Goal: Transaction & Acquisition: Purchase product/service

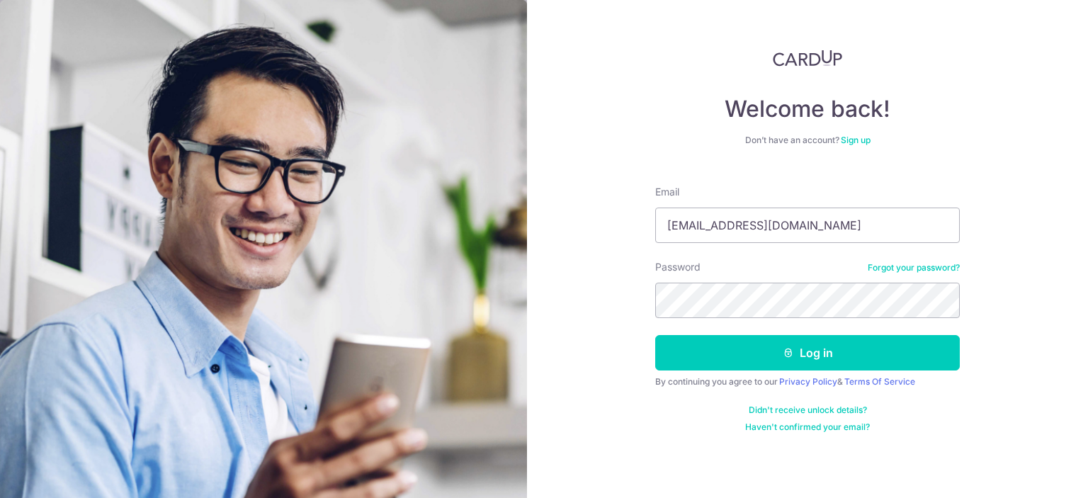
type input "[EMAIL_ADDRESS][DOMAIN_NAME]"
click at [655, 335] on button "Log in" at bounding box center [807, 352] width 305 height 35
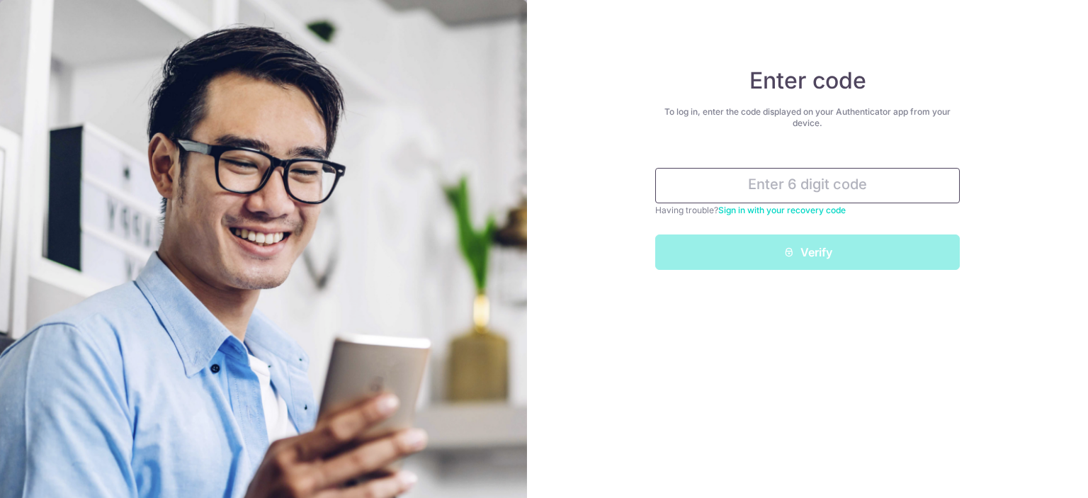
click at [845, 186] on input "text" at bounding box center [807, 185] width 305 height 35
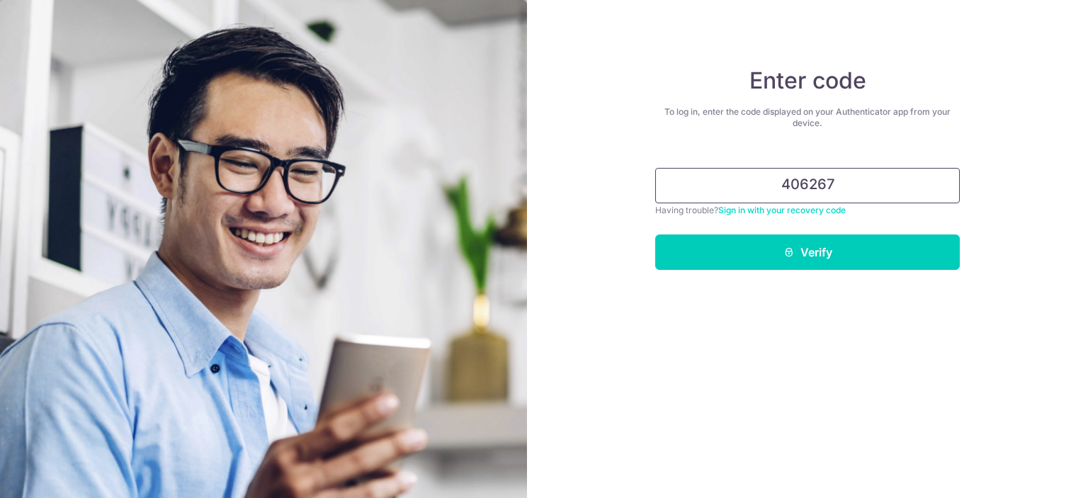
type input "406267"
click at [655, 235] on button "Verify" at bounding box center [807, 252] width 305 height 35
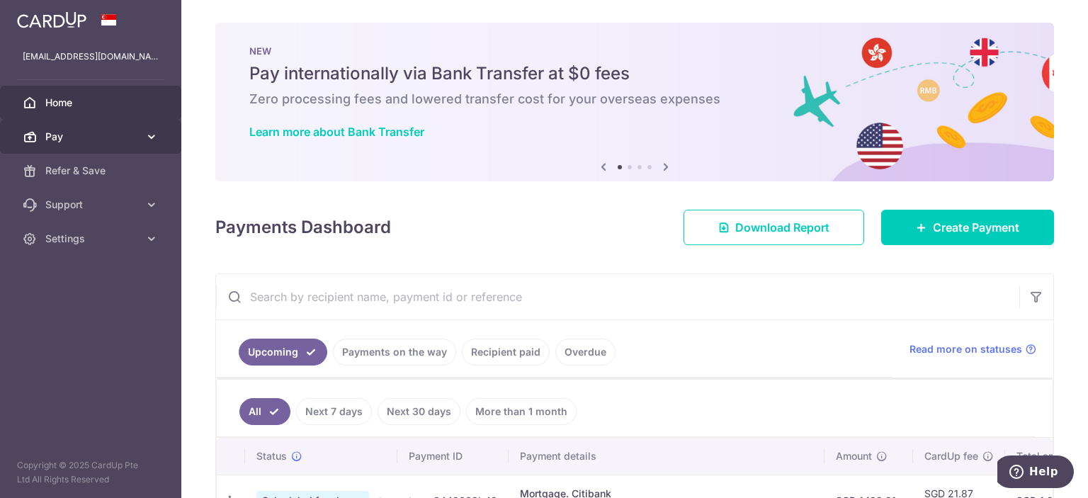
click at [147, 140] on icon at bounding box center [152, 137] width 14 height 14
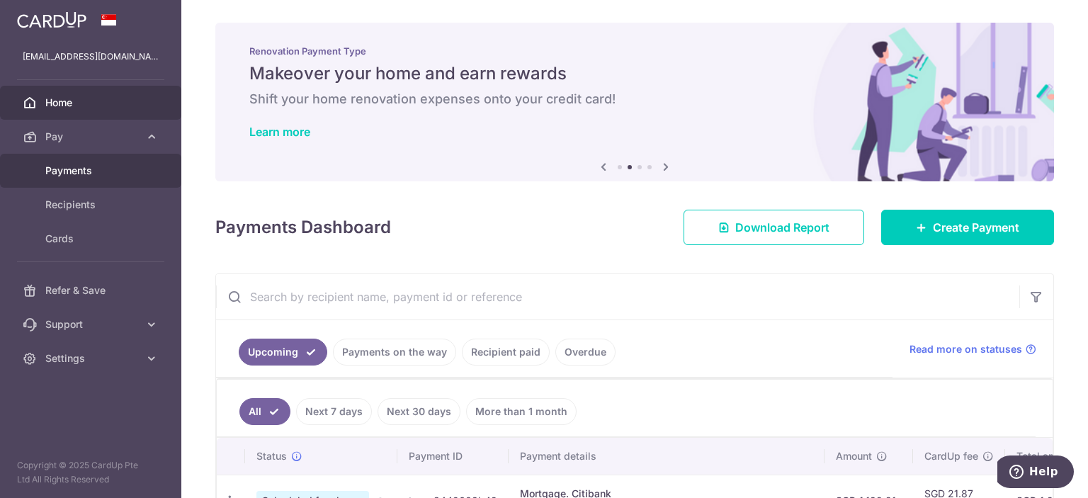
click at [65, 164] on span "Payments" at bounding box center [92, 171] width 94 height 14
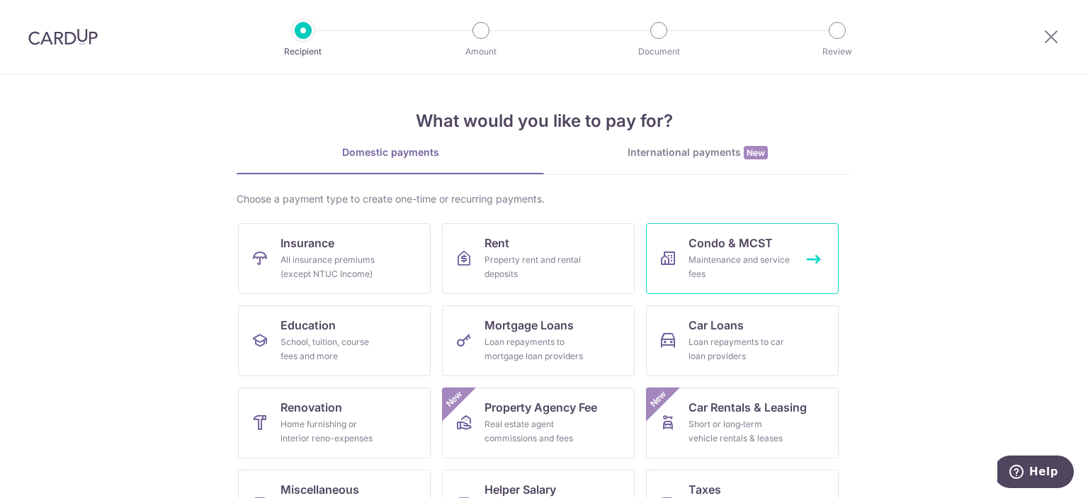
click at [754, 259] on div "Maintenance and service fees" at bounding box center [740, 267] width 102 height 28
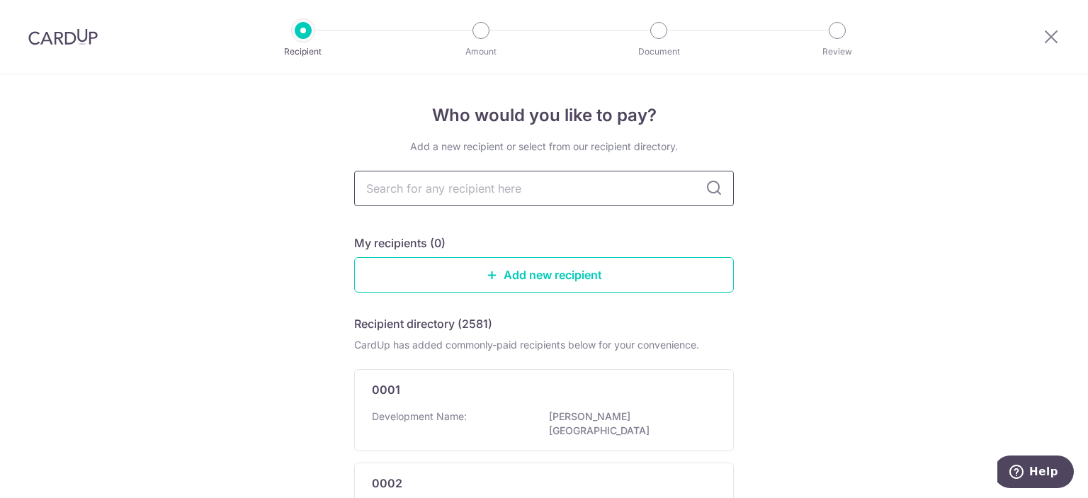
click at [624, 194] on input "text" at bounding box center [544, 188] width 380 height 35
type input "mcst"
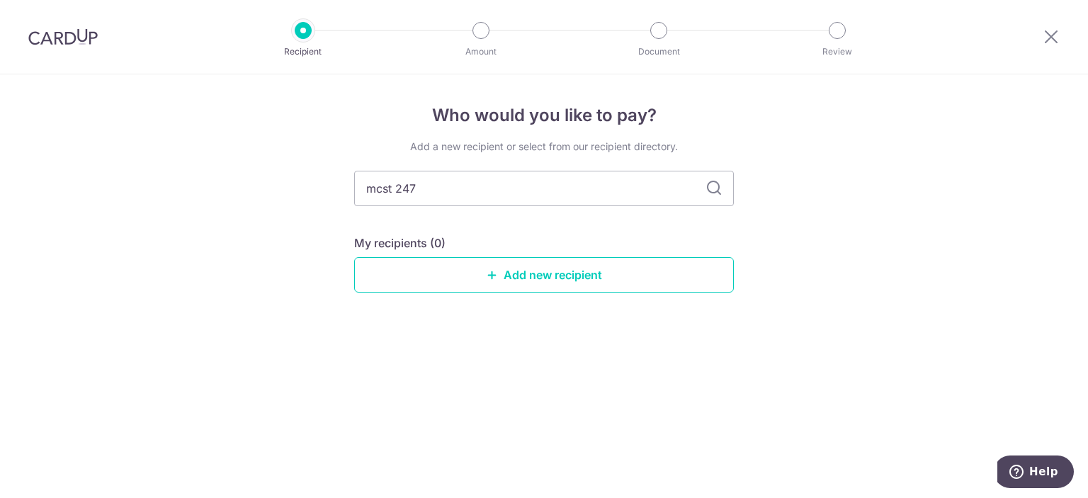
type input "mcst 2478"
click at [720, 192] on icon at bounding box center [714, 188] width 17 height 17
click at [610, 181] on input "mcst 2478" at bounding box center [544, 188] width 380 height 35
drag, startPoint x: 604, startPoint y: 185, endPoint x: 271, endPoint y: 147, distance: 335.2
click at [271, 147] on div "Who would you like to pay? Add a new recipient or select from our recipient dir…" at bounding box center [544, 286] width 1088 height 424
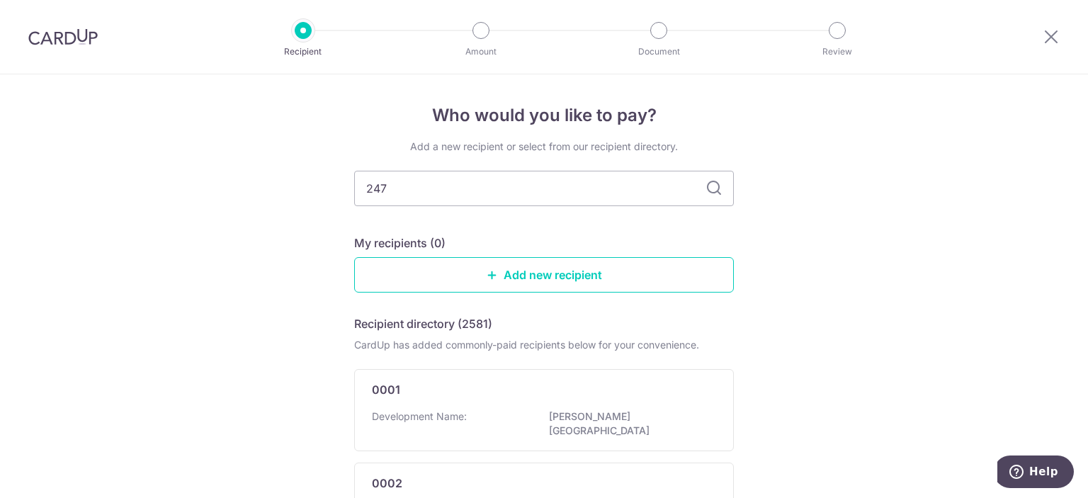
type input "2478"
click at [709, 191] on icon at bounding box center [714, 188] width 17 height 17
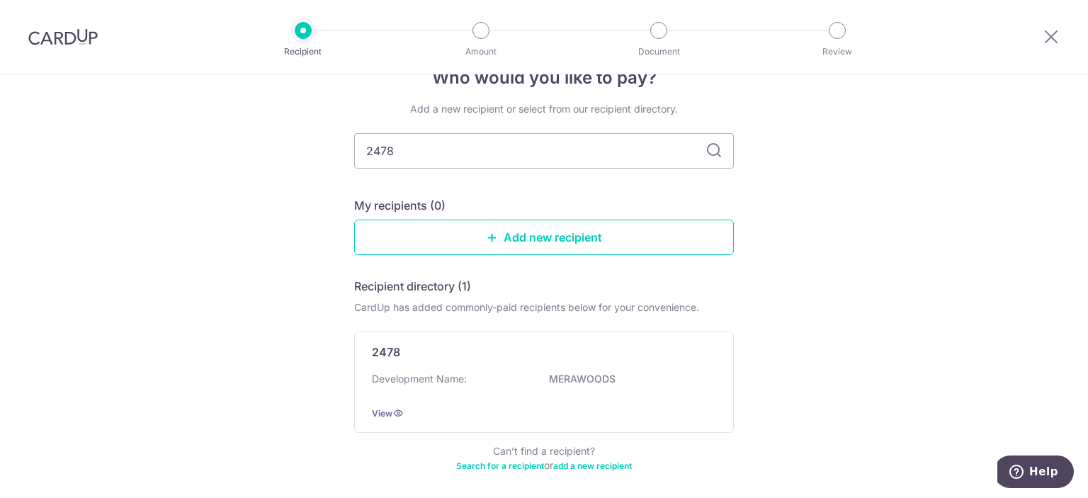
scroll to position [71, 0]
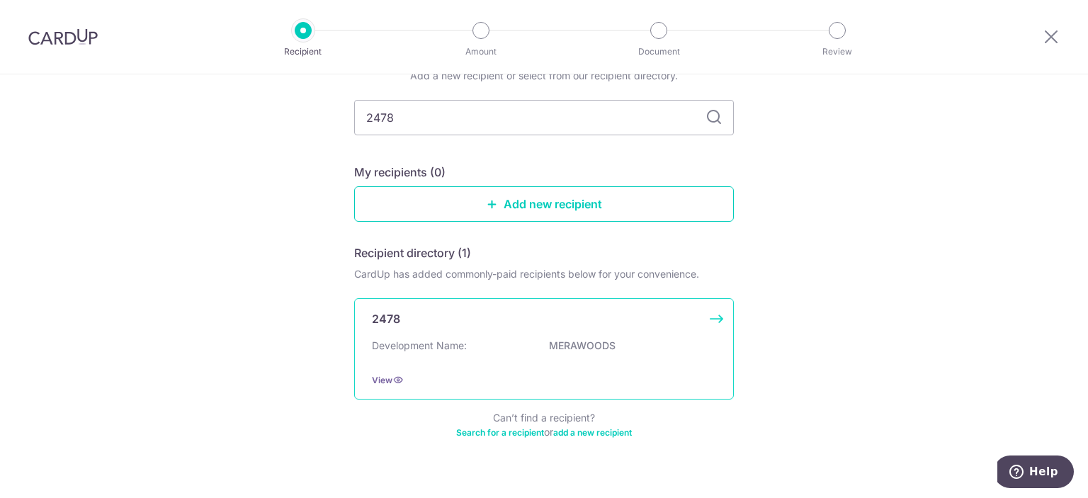
click at [550, 322] on div "2478" at bounding box center [535, 318] width 327 height 17
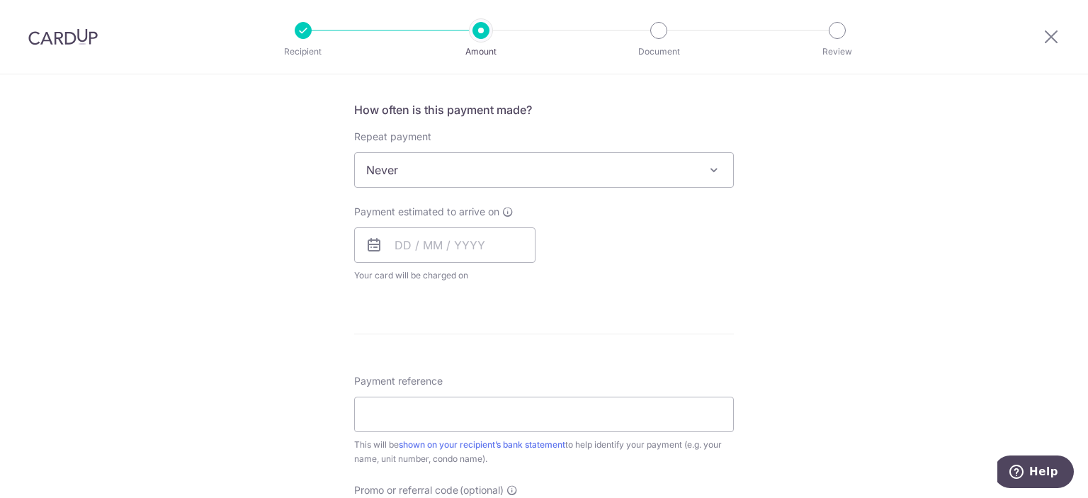
scroll to position [567, 0]
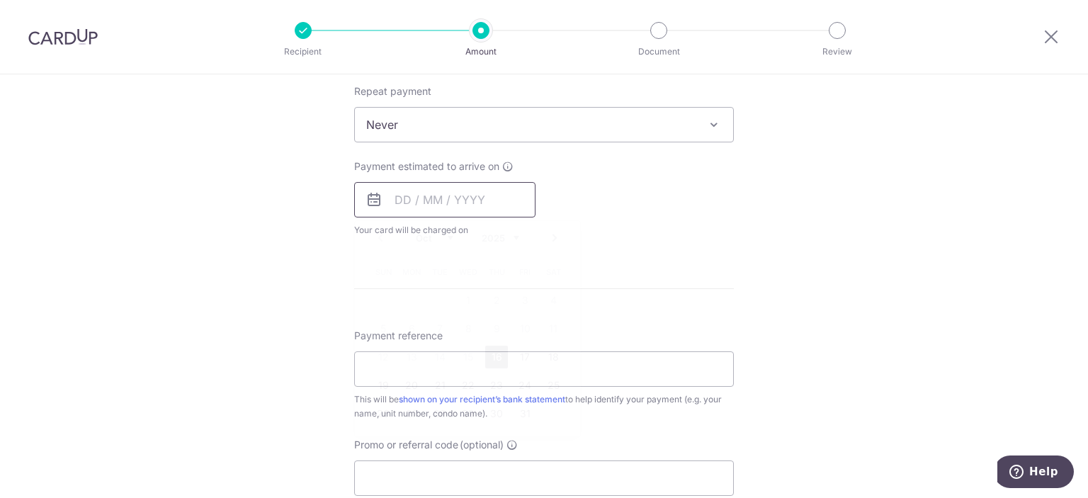
click at [414, 199] on input "text" at bounding box center [444, 199] width 181 height 35
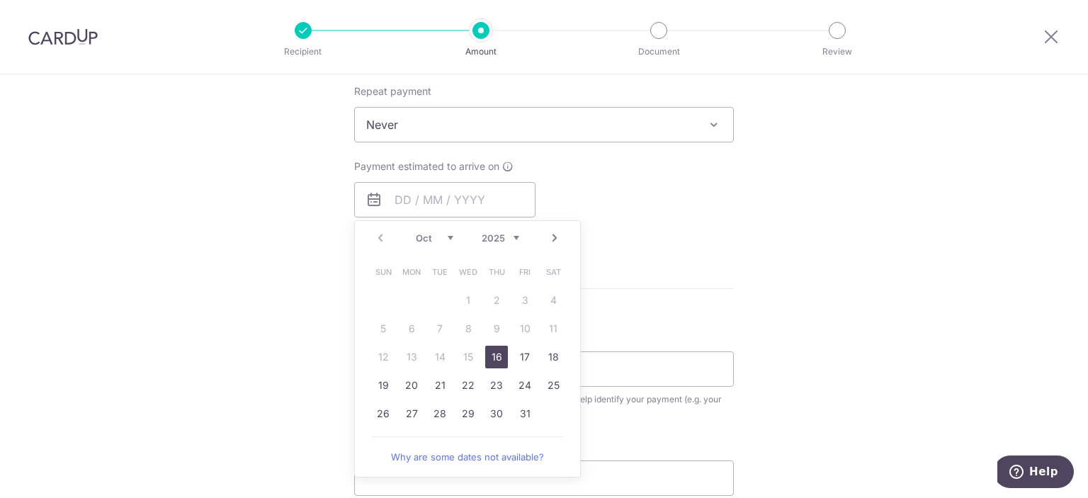
click at [492, 354] on link "16" at bounding box center [496, 357] width 23 height 23
type input "16/10/2025"
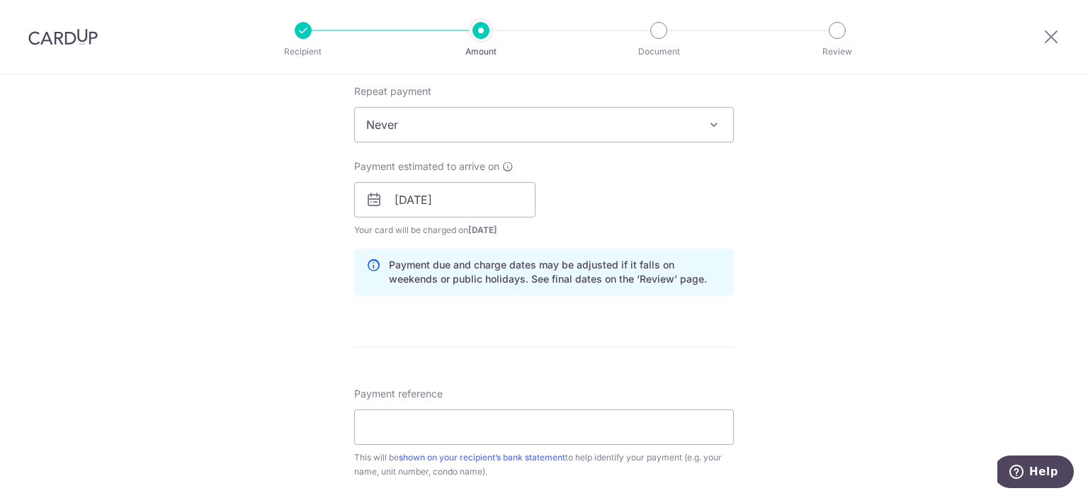
click at [813, 249] on div "Tell us more about your payment Enter payment amount SGD Select Card Select opt…" at bounding box center [544, 178] width 1088 height 1340
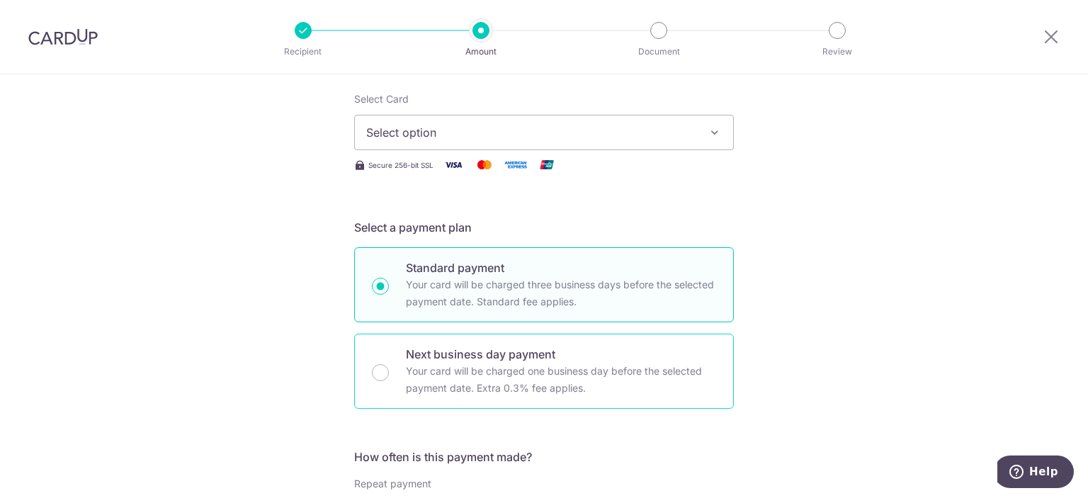
scroll to position [142, 0]
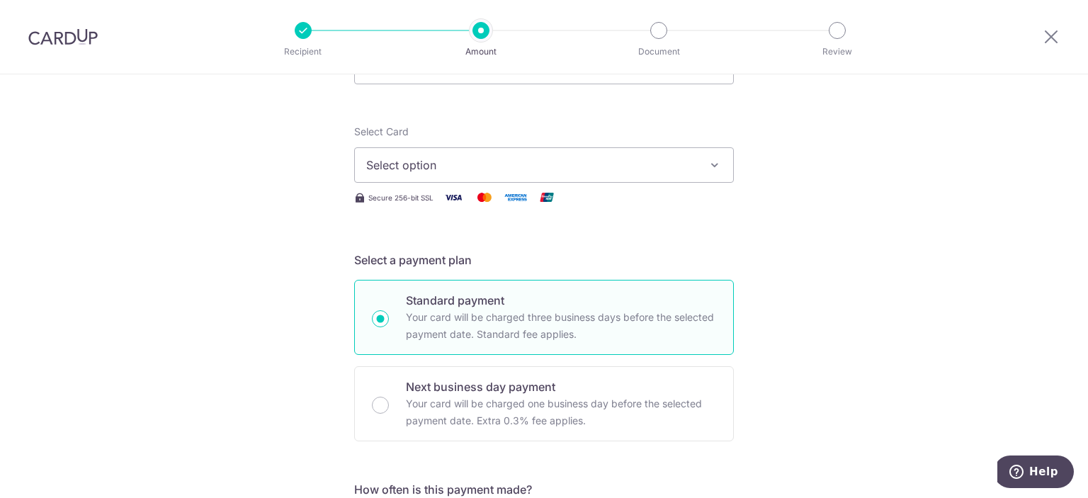
click at [451, 170] on span "Select option" at bounding box center [531, 165] width 330 height 17
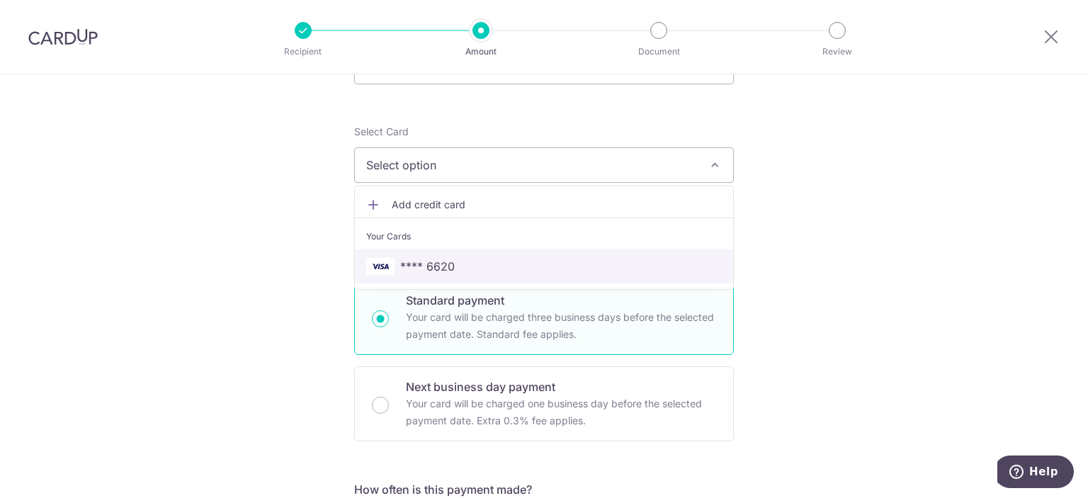
click at [421, 252] on link "**** 6620" at bounding box center [544, 266] width 378 height 34
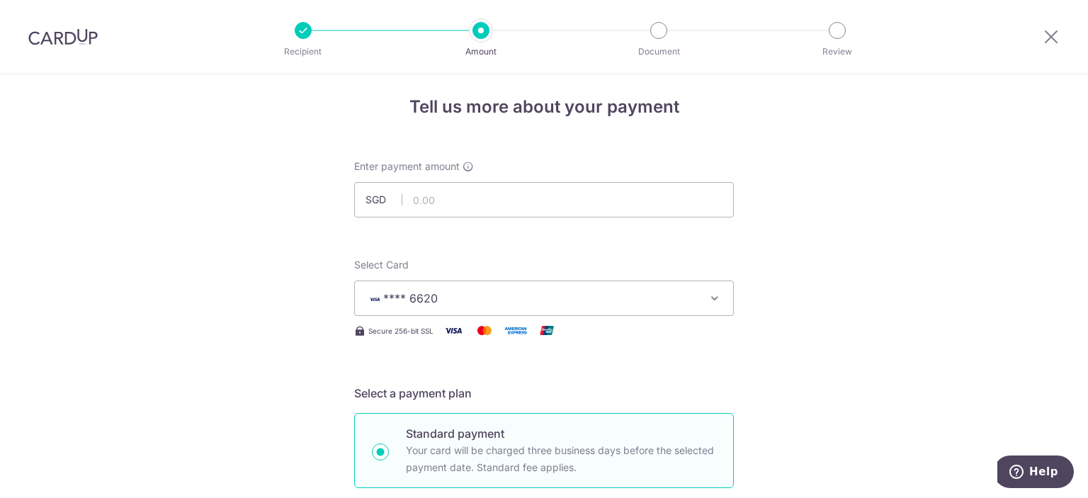
scroll to position [0, 0]
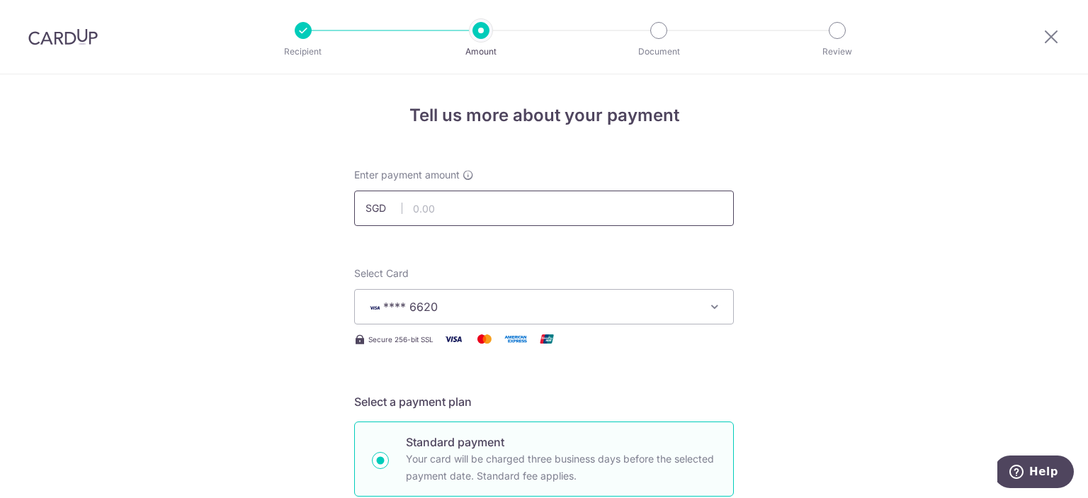
click at [609, 213] on input "text" at bounding box center [544, 208] width 380 height 35
type input "1,408.80"
click at [77, 43] on img at bounding box center [62, 36] width 69 height 17
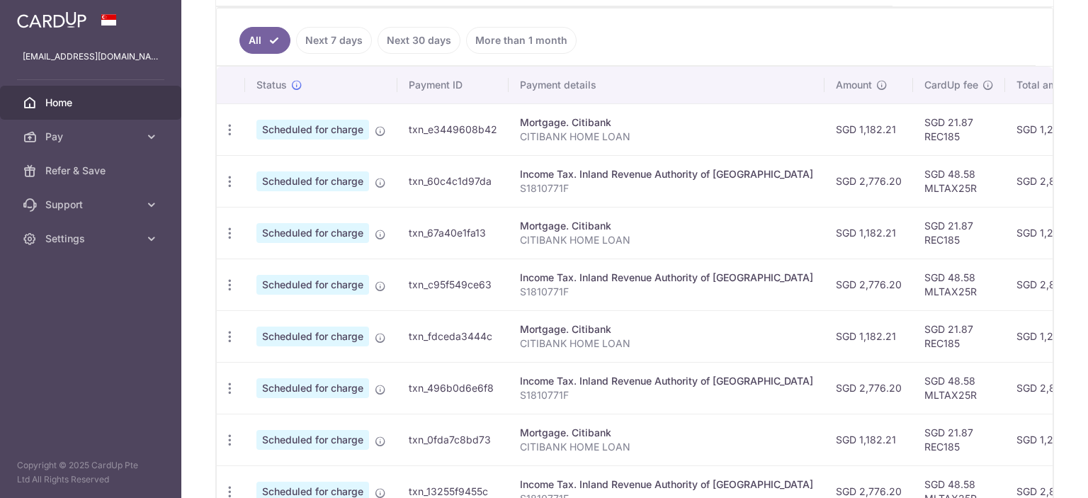
scroll to position [283, 0]
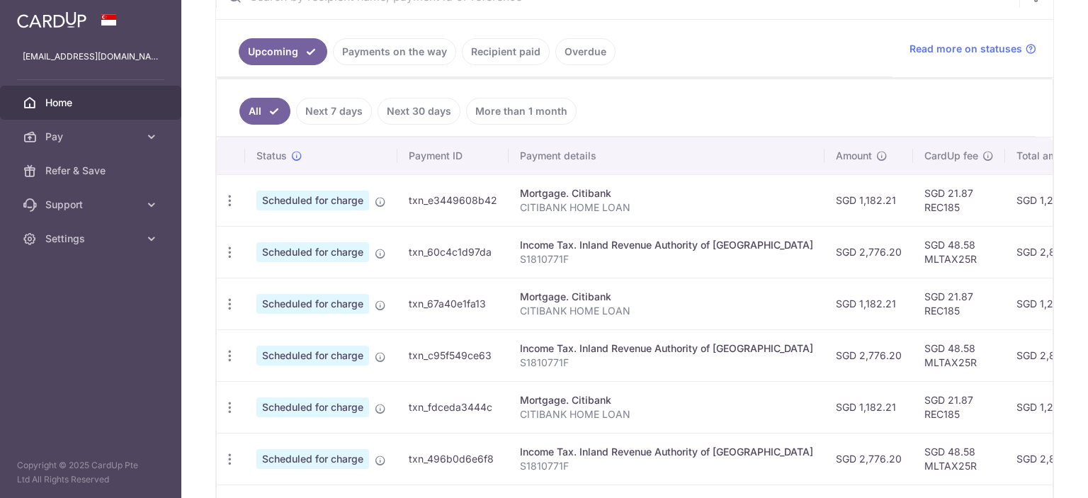
click at [511, 54] on link "Recipient paid" at bounding box center [506, 51] width 88 height 27
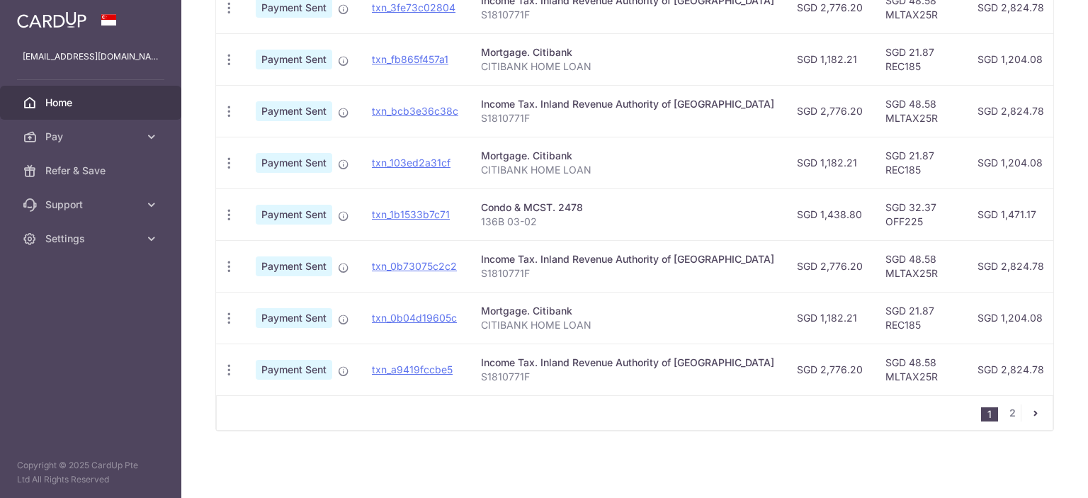
scroll to position [524, 0]
click at [227, 208] on icon "button" at bounding box center [229, 215] width 15 height 15
click at [276, 249] on span "PDF Receipt" at bounding box center [304, 254] width 96 height 14
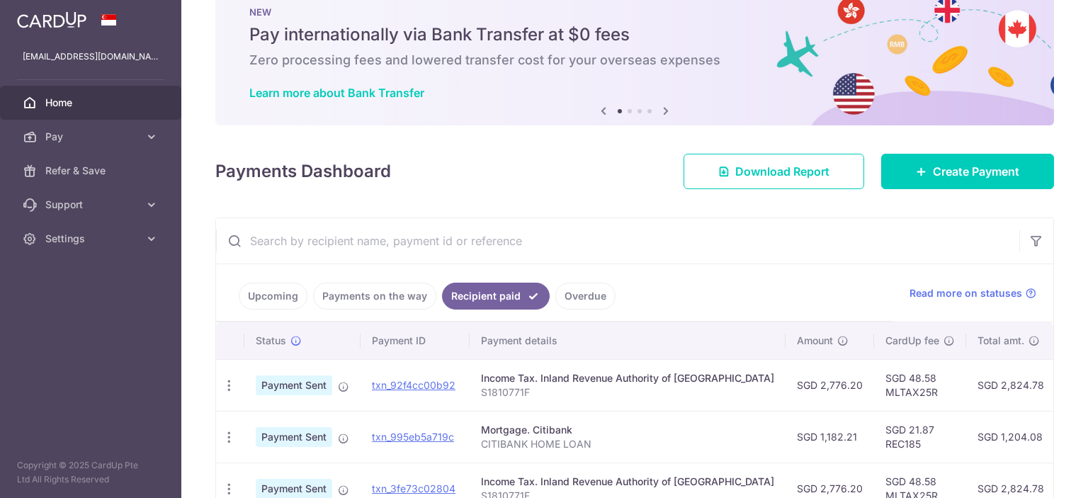
scroll to position [0, 0]
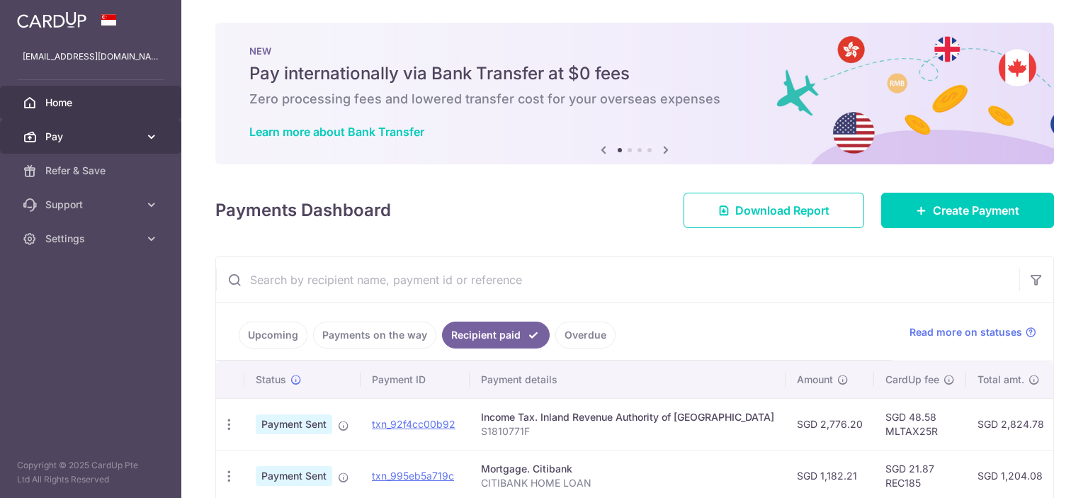
click at [144, 137] on link "Pay" at bounding box center [90, 137] width 181 height 34
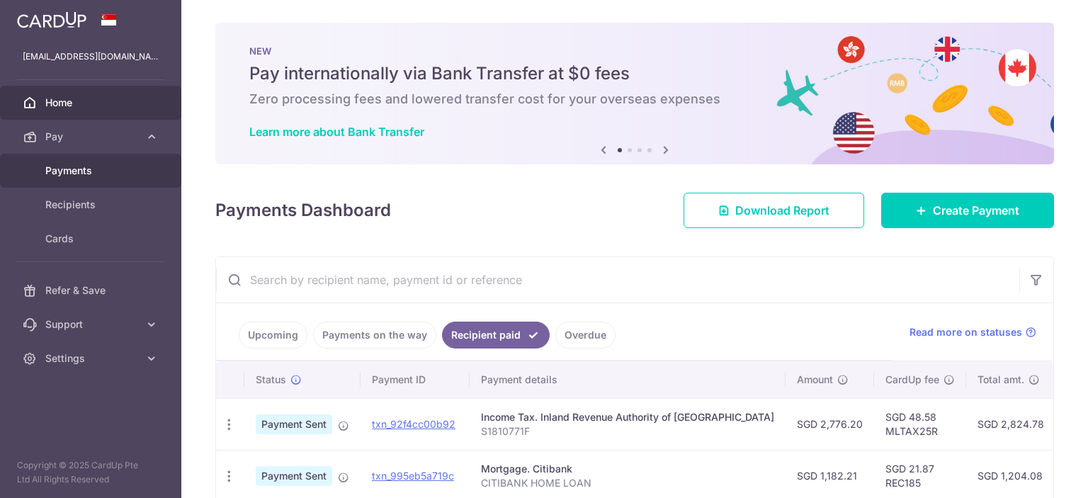
click at [102, 175] on span "Payments" at bounding box center [92, 171] width 94 height 14
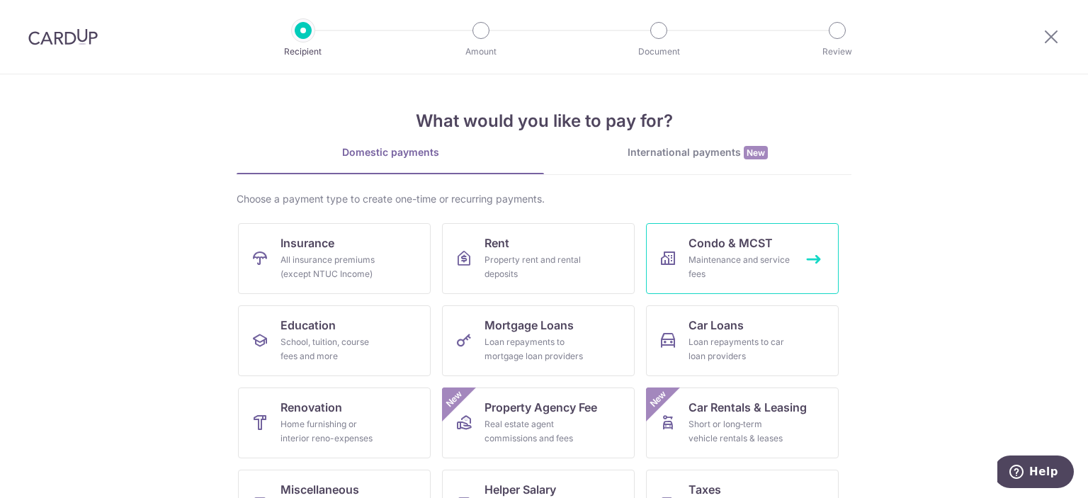
click at [777, 261] on div "Maintenance and service fees" at bounding box center [740, 267] width 102 height 28
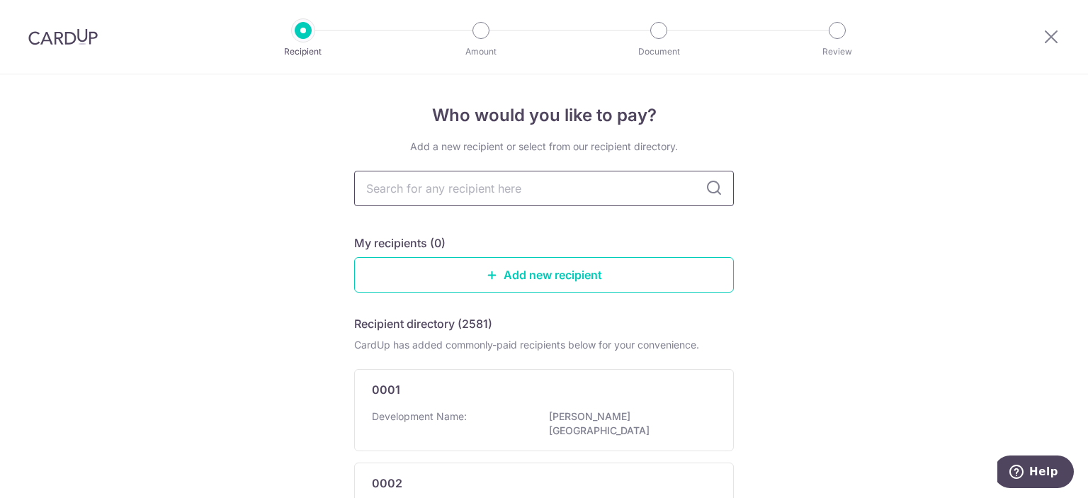
click at [568, 193] on input "text" at bounding box center [544, 188] width 380 height 35
type input "merawoods"
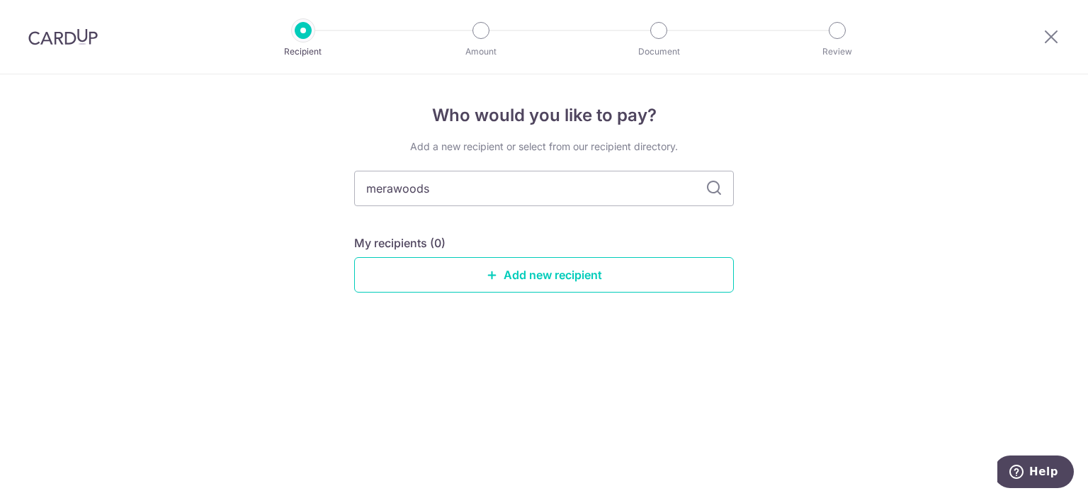
drag, startPoint x: 451, startPoint y: 183, endPoint x: 269, endPoint y: 183, distance: 182.1
click at [269, 183] on div "Who would you like to pay? Add a new recipient or select from our recipient dir…" at bounding box center [544, 286] width 1088 height 424
type input "2478"
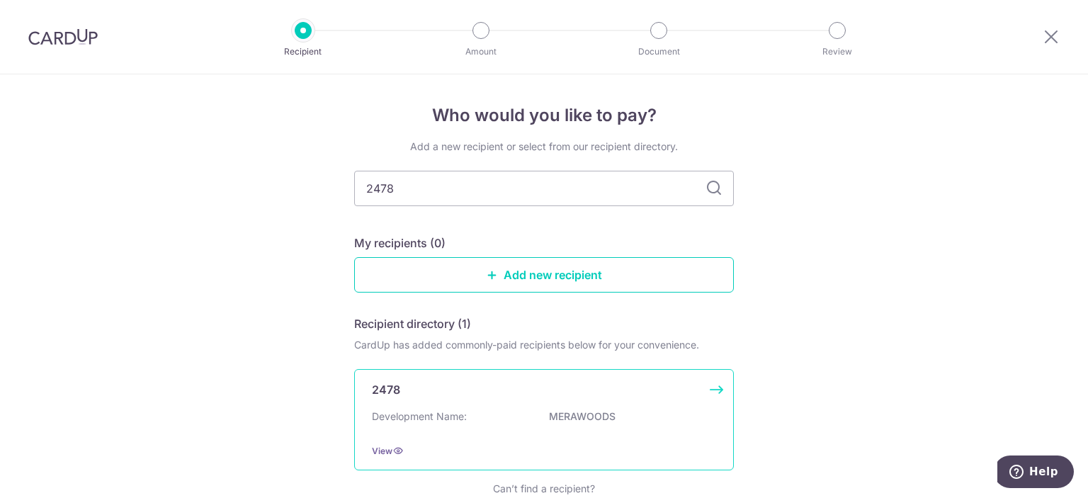
click at [595, 403] on div "2478 Development Name: MERAWOODS View" at bounding box center [544, 419] width 380 height 101
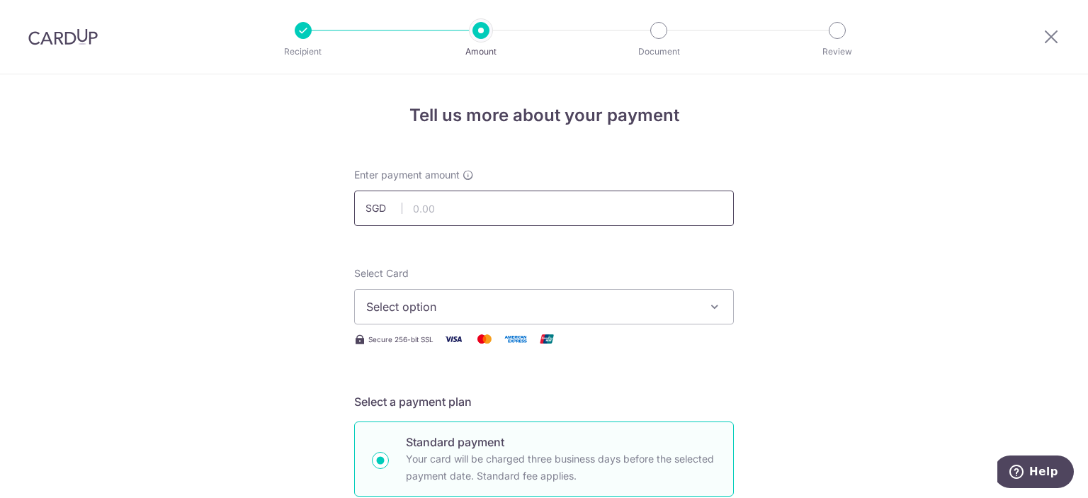
click at [519, 215] on input "text" at bounding box center [544, 208] width 380 height 35
paste input "136B 03-0"
type input "13603"
drag, startPoint x: 514, startPoint y: 212, endPoint x: 314, endPoint y: 181, distance: 202.2
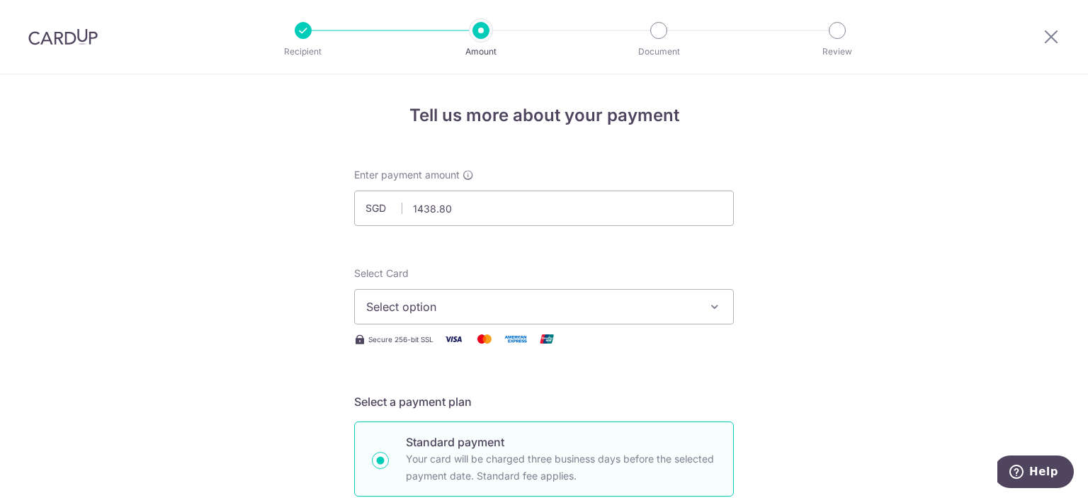
type input "1,438.80"
click at [427, 305] on span "Select option" at bounding box center [531, 306] width 330 height 17
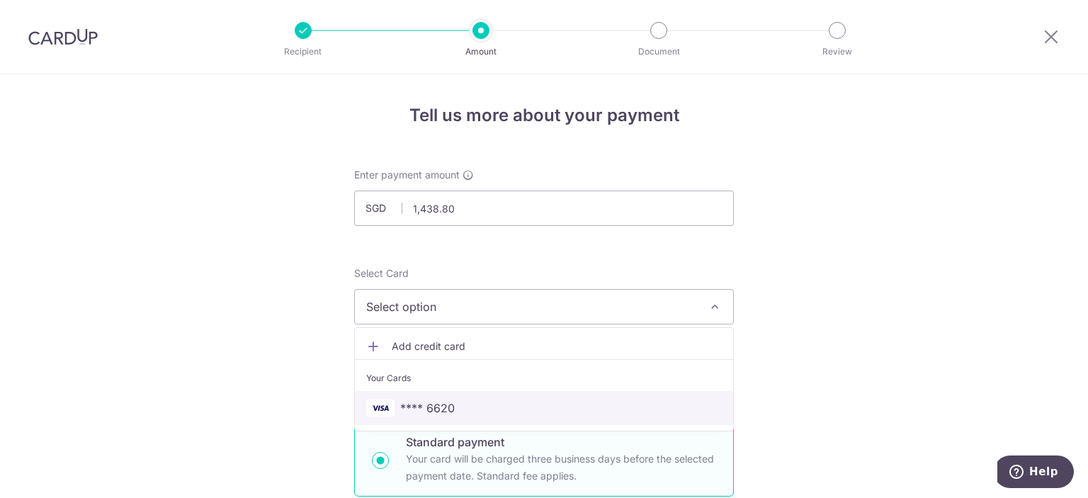
click at [451, 401] on span "**** 6620" at bounding box center [544, 408] width 356 height 17
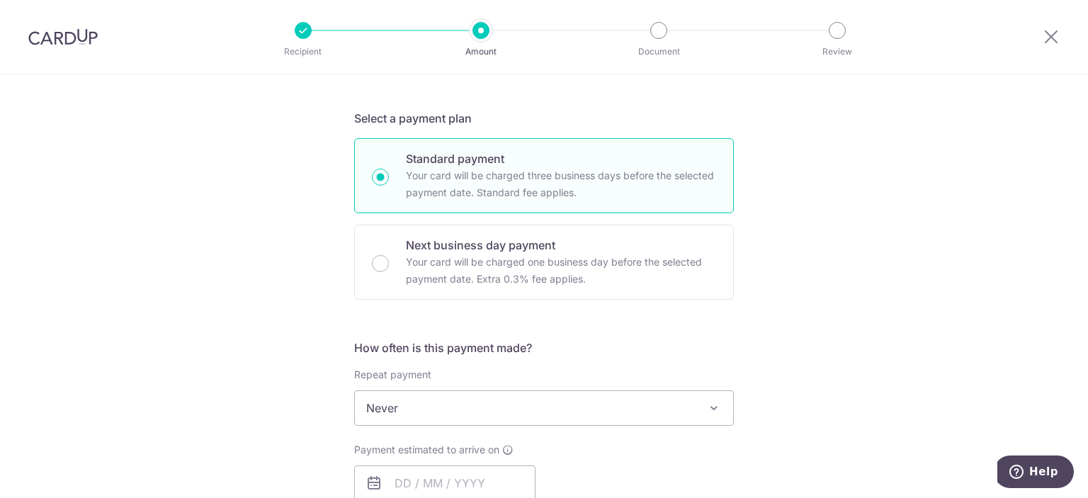
scroll to position [354, 0]
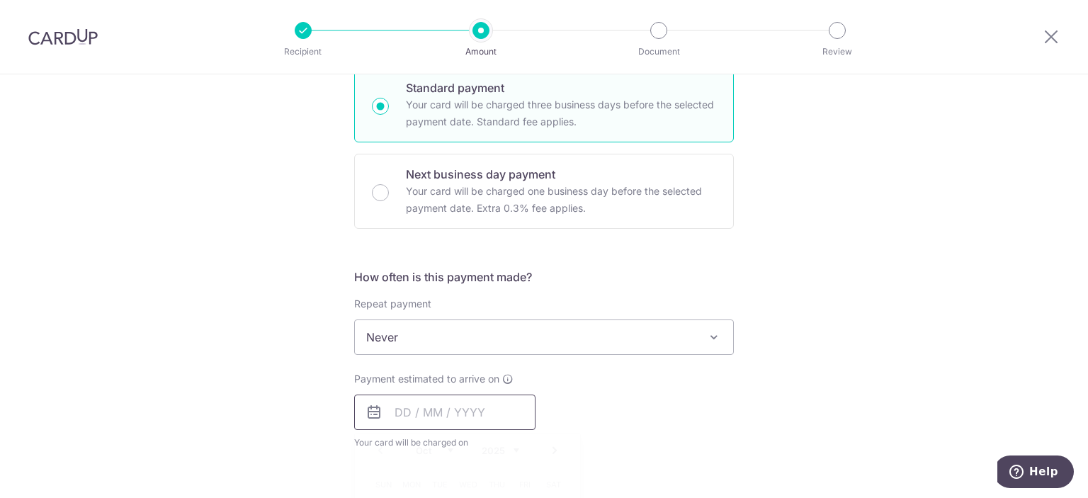
click at [429, 416] on input "text" at bounding box center [444, 412] width 181 height 35
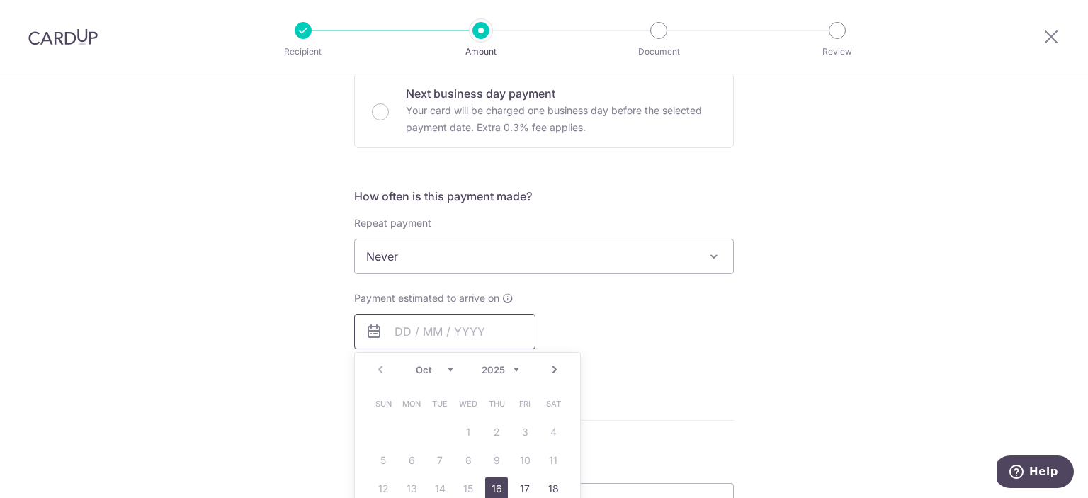
scroll to position [567, 0]
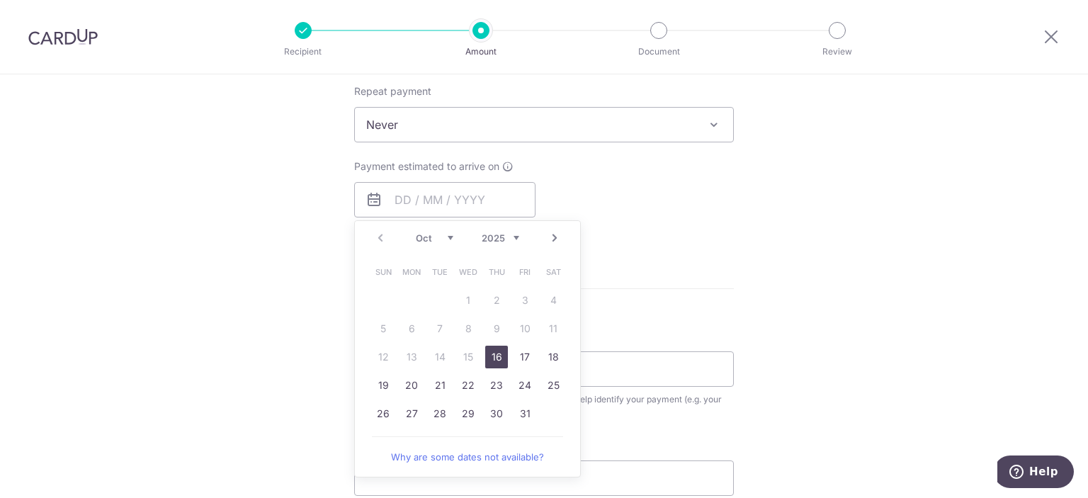
click at [495, 354] on link "16" at bounding box center [496, 357] width 23 height 23
type input "16/10/2025"
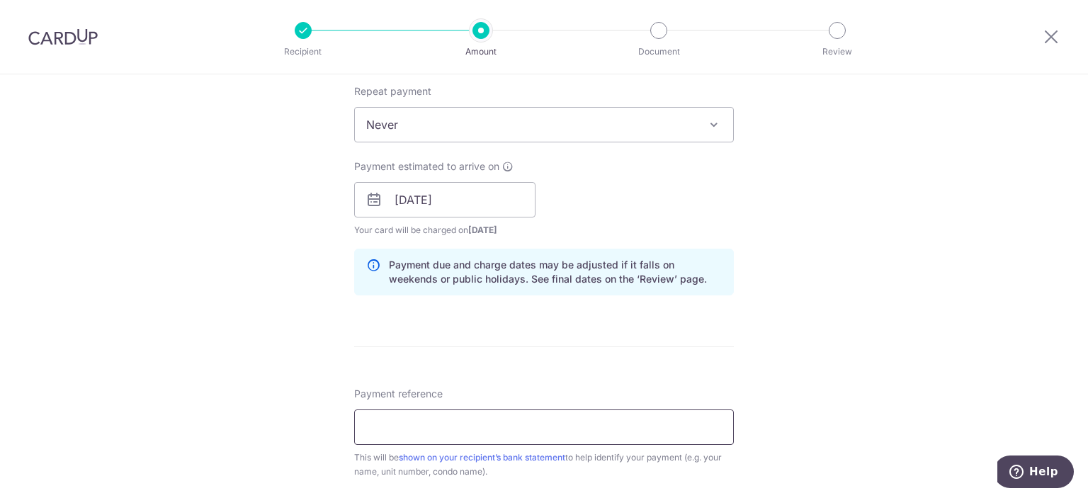
click at [456, 429] on input "Payment reference" at bounding box center [544, 427] width 380 height 35
paste input "136B 03-02"
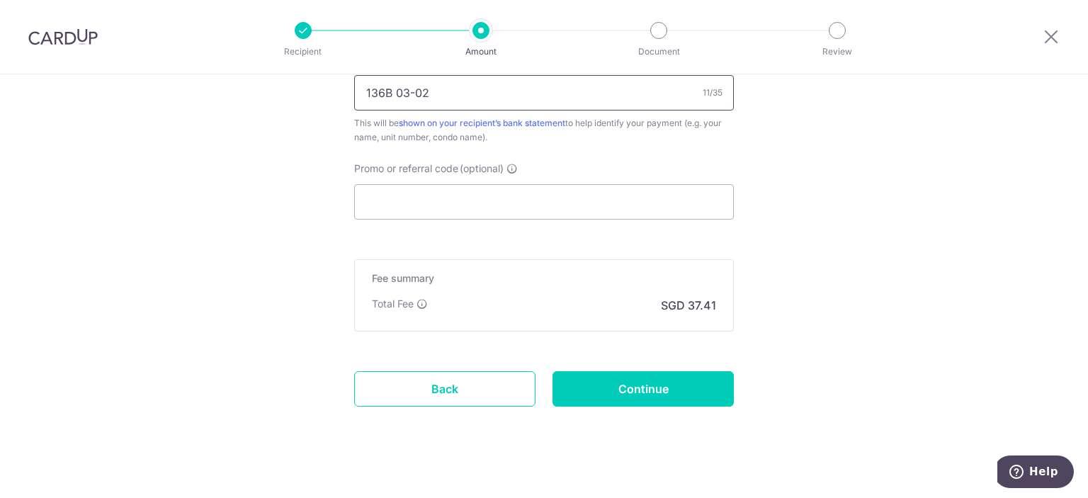
scroll to position [914, 0]
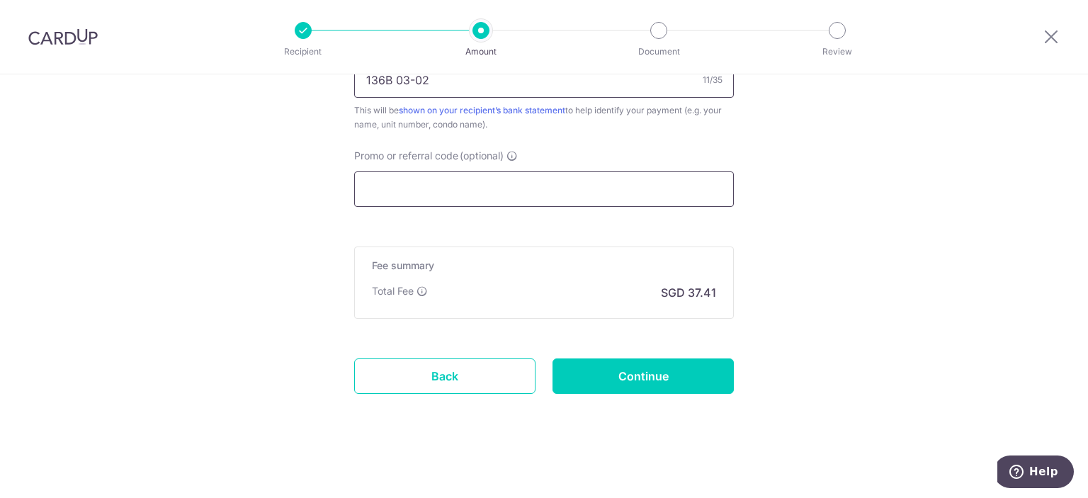
type input "136B 03-02"
click at [522, 182] on input "Promo or referral code (optional)" at bounding box center [544, 188] width 380 height 35
paste input "OFF225"
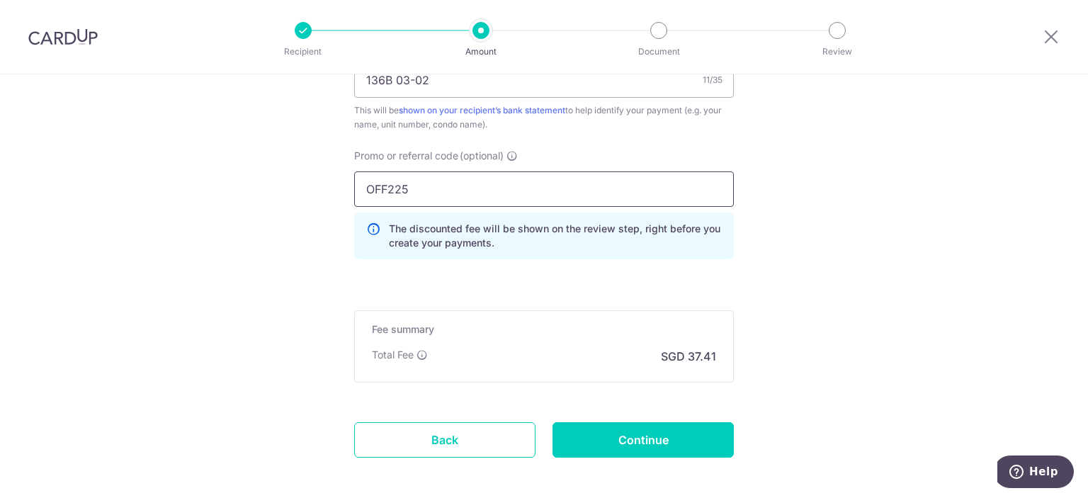
scroll to position [978, 0]
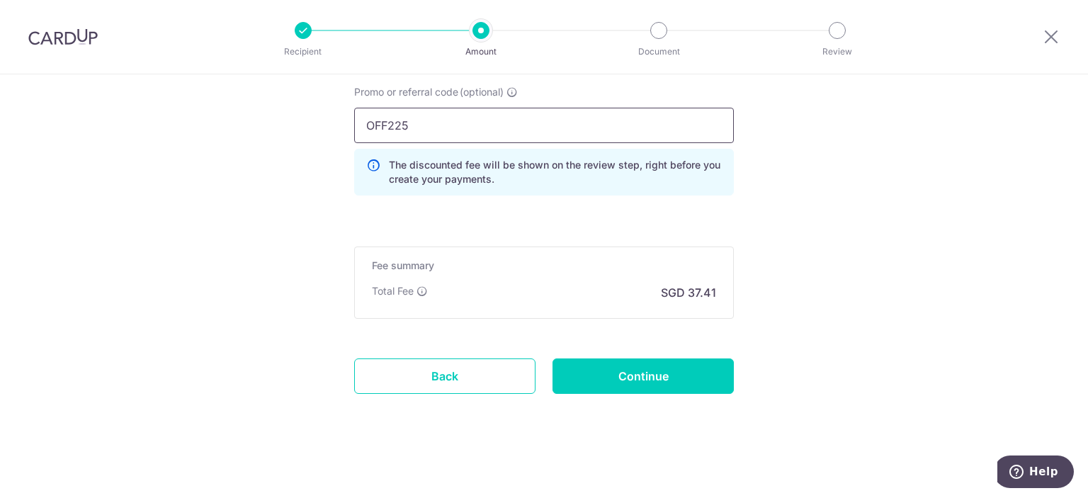
drag, startPoint x: 321, startPoint y: 125, endPoint x: 225, endPoint y: 114, distance: 97.0
paste input "3HOME25R"
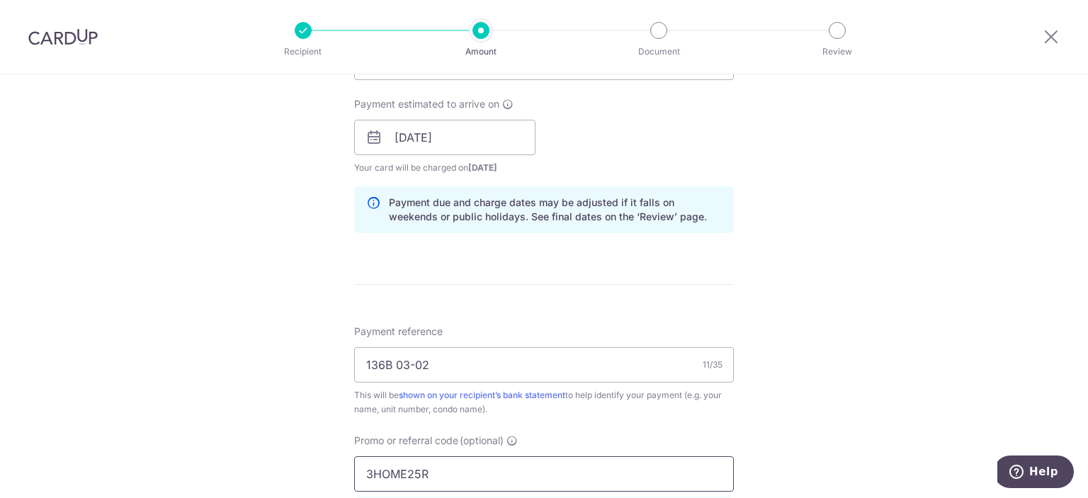
scroll to position [482, 0]
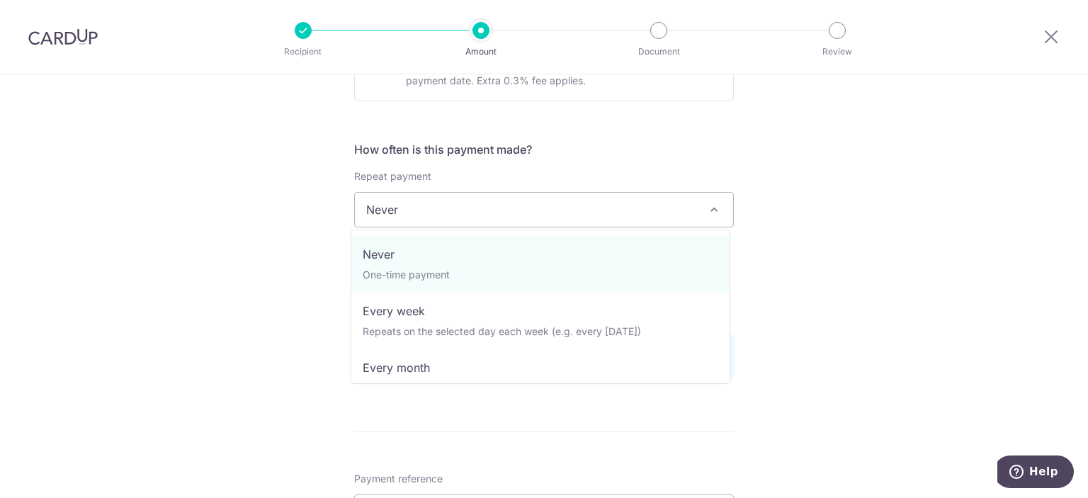
click at [629, 218] on span "Never" at bounding box center [544, 210] width 378 height 34
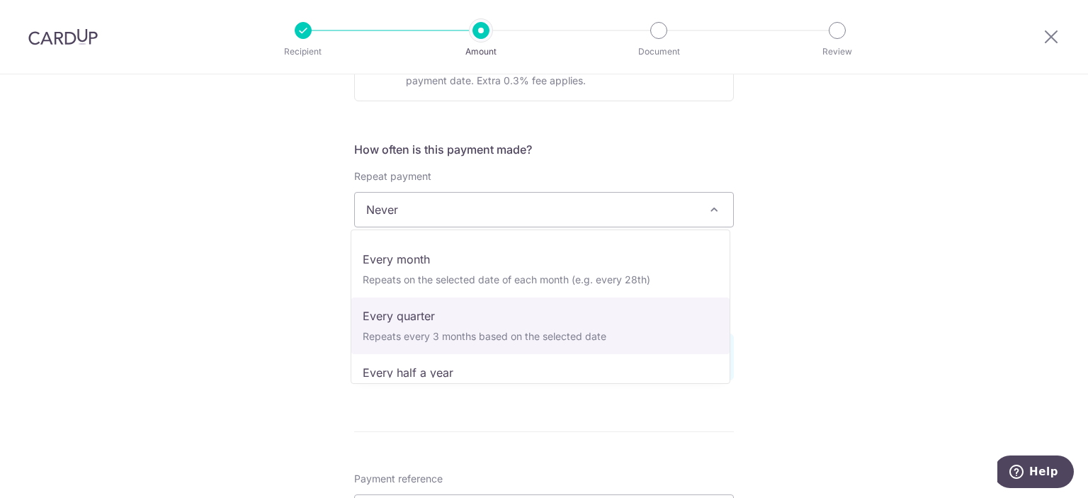
scroll to position [142, 0]
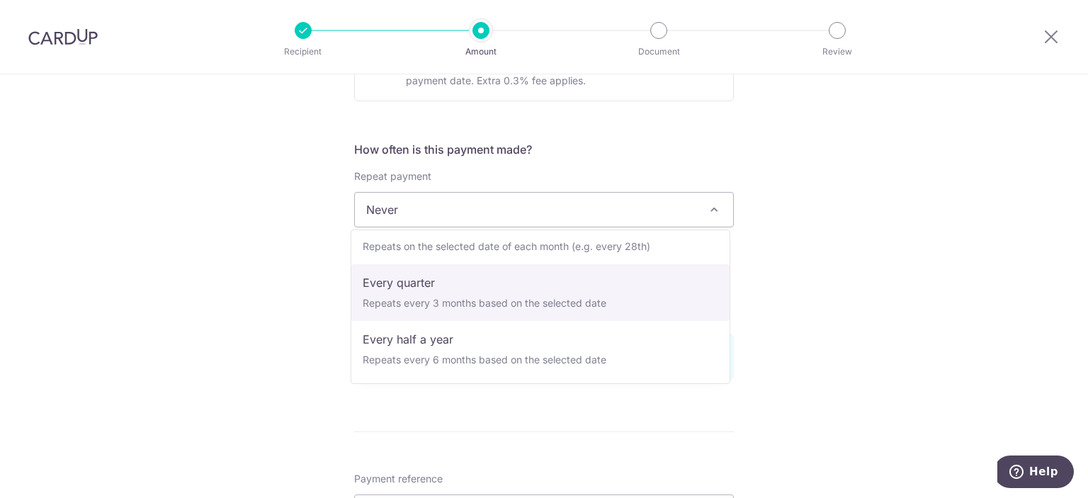
click at [828, 308] on div "Tell us more about your payment Enter payment amount SGD 1,438.80 1438.80 Selec…" at bounding box center [544, 295] width 1088 height 1404
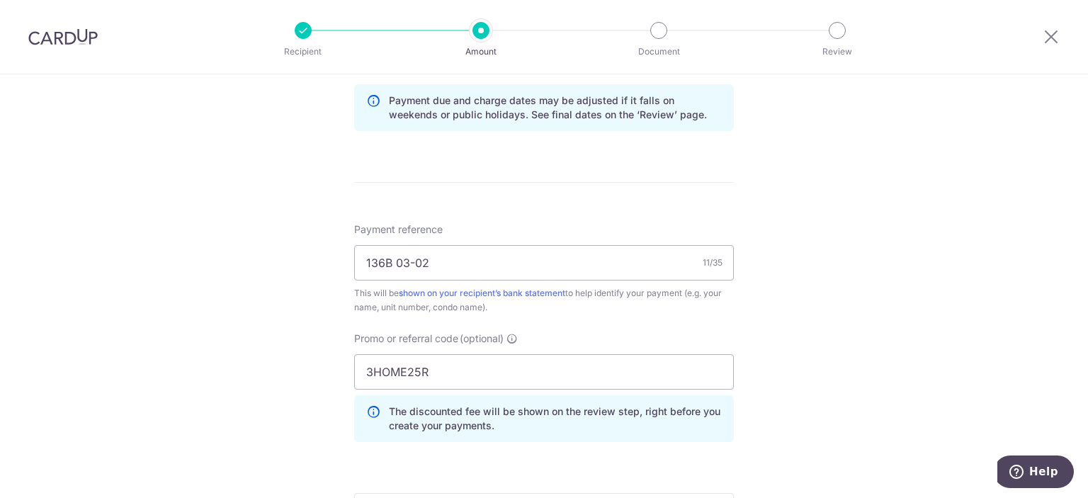
scroll to position [765, 0]
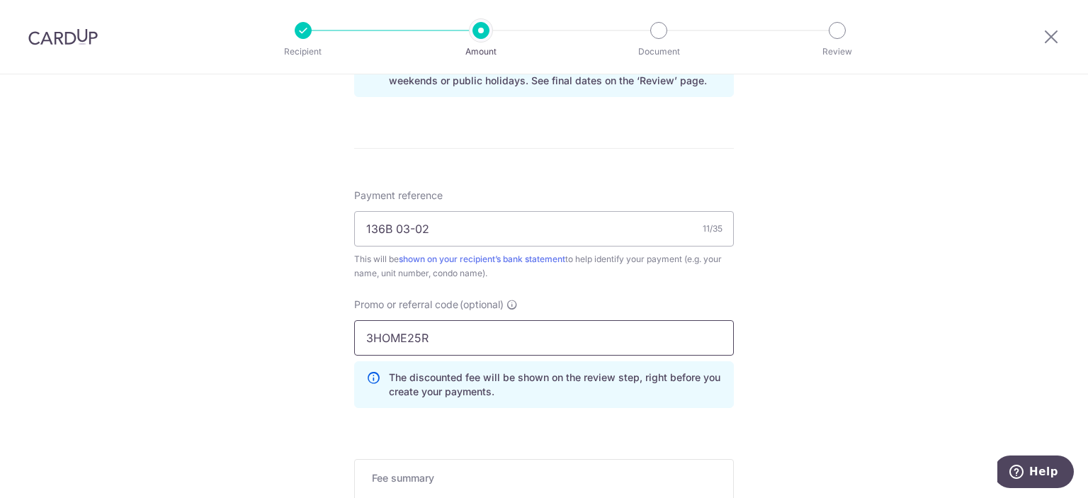
drag, startPoint x: 461, startPoint y: 342, endPoint x: 227, endPoint y: 334, distance: 234.6
click at [227, 336] on div "Tell us more about your payment Enter payment amount SGD 1,438.80 1438.80 Selec…" at bounding box center [544, 11] width 1088 height 1404
paste input "OFF225"
type input "OFF225"
click at [785, 299] on div "Tell us more about your payment Enter payment amount SGD 1,438.80 1438.80 Selec…" at bounding box center [544, 11] width 1088 height 1404
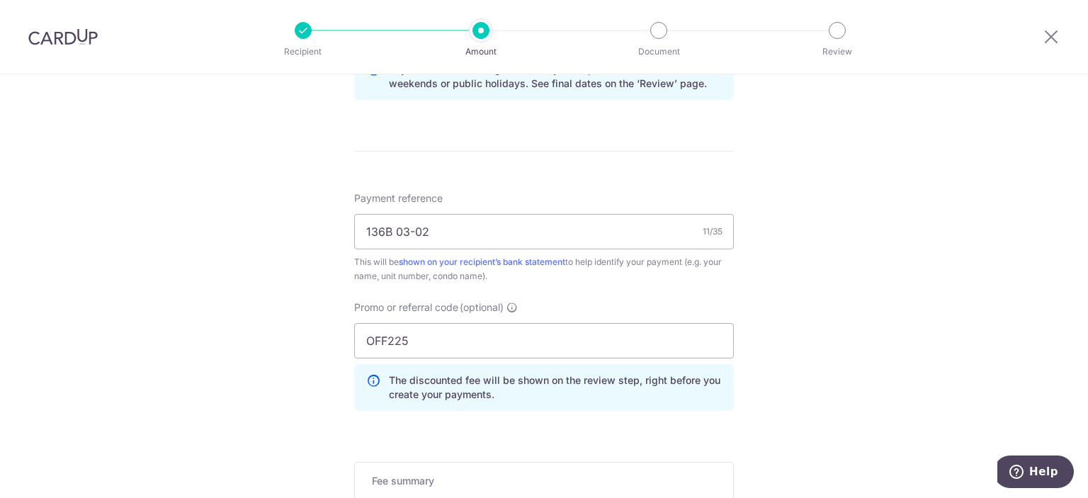
scroll to position [978, 0]
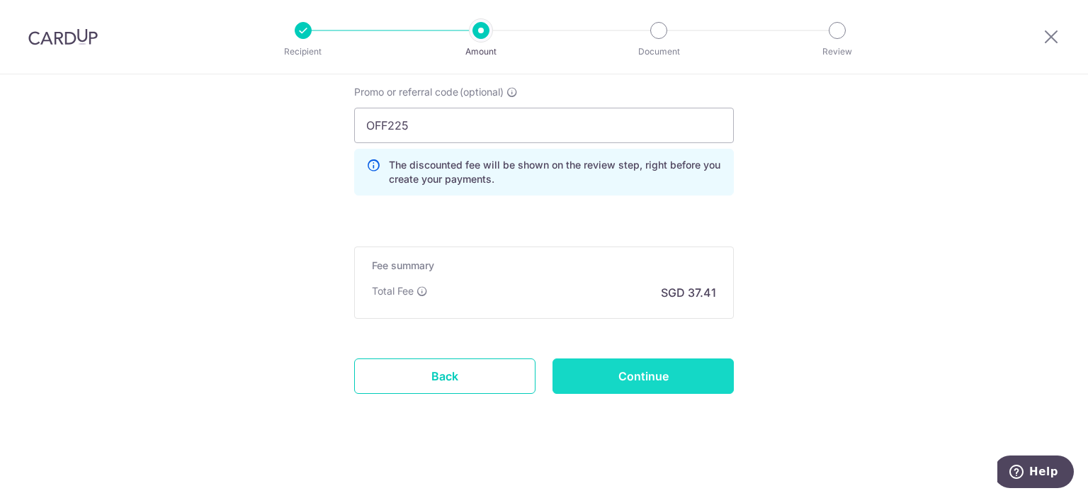
click at [676, 376] on input "Continue" at bounding box center [643, 376] width 181 height 35
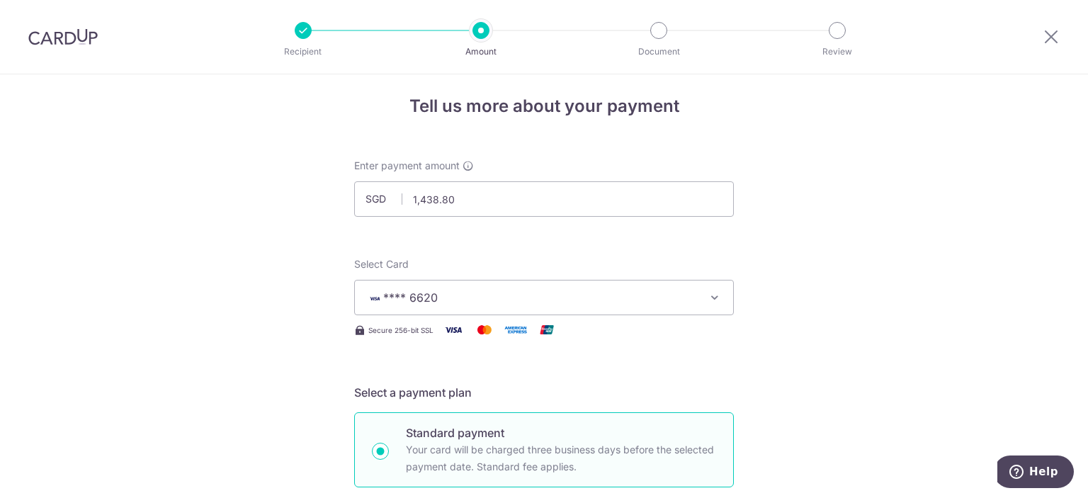
scroll to position [0, 0]
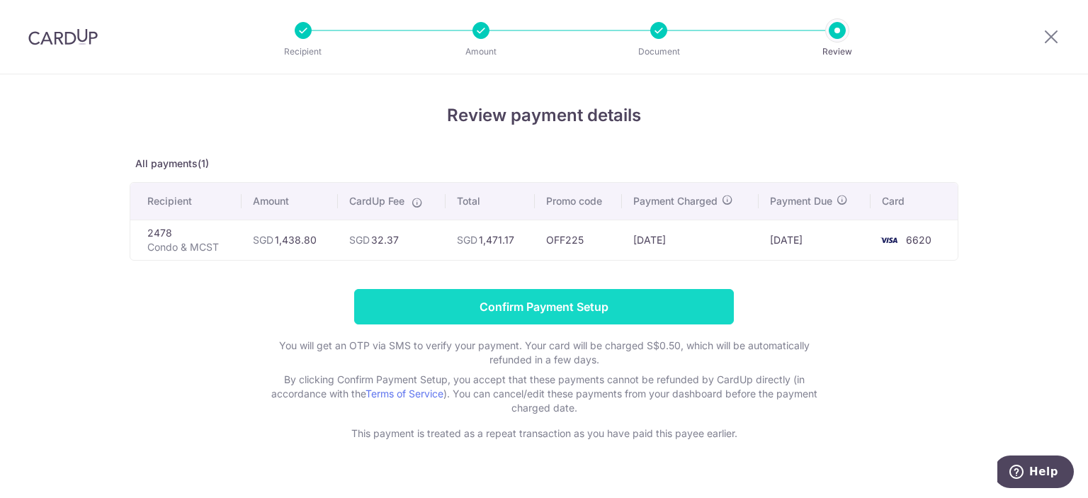
click at [719, 321] on input "Confirm Payment Setup" at bounding box center [544, 306] width 380 height 35
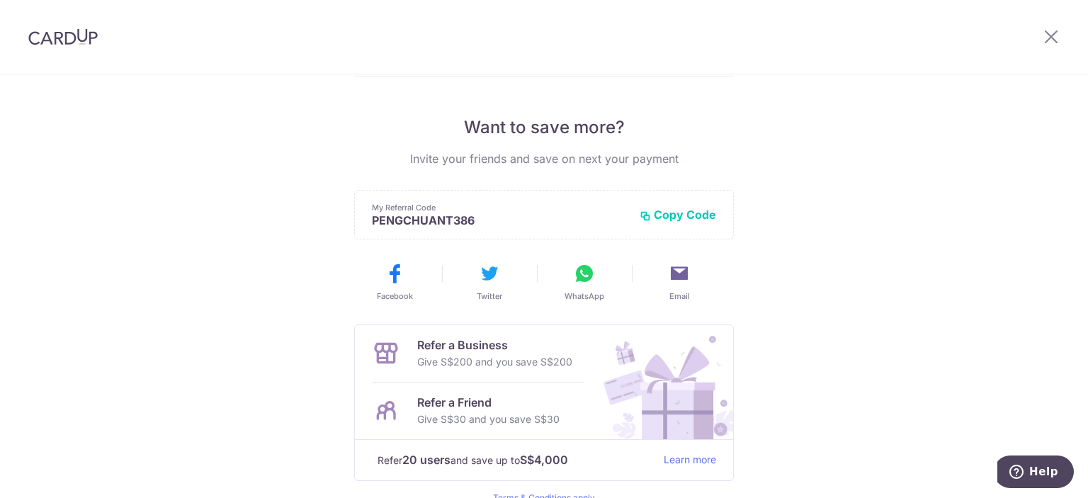
scroll to position [190, 0]
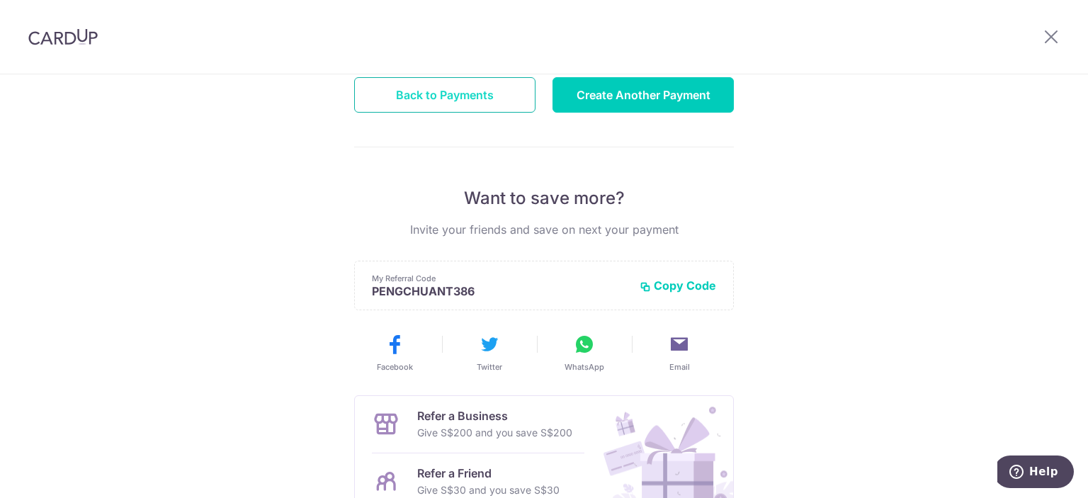
click at [444, 97] on button "Back to Payments" at bounding box center [444, 94] width 181 height 35
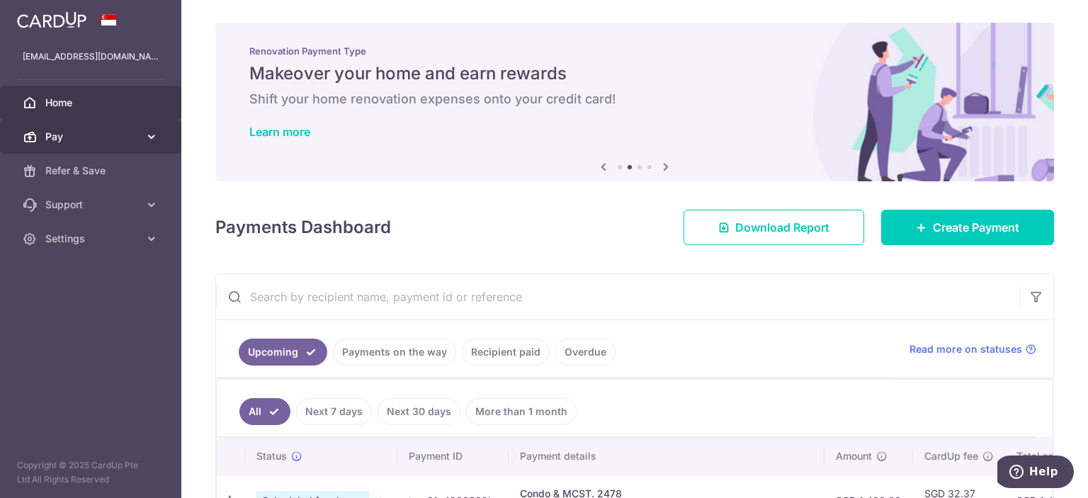
click at [149, 135] on icon at bounding box center [152, 137] width 14 height 14
click at [156, 135] on icon at bounding box center [152, 137] width 14 height 14
click at [158, 135] on icon at bounding box center [152, 137] width 14 height 14
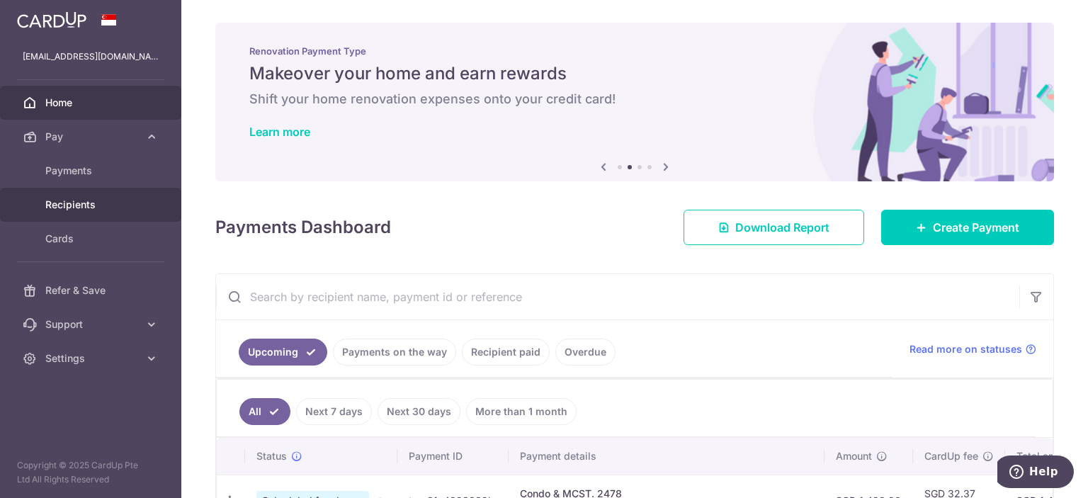
click at [77, 209] on span "Recipients" at bounding box center [92, 205] width 94 height 14
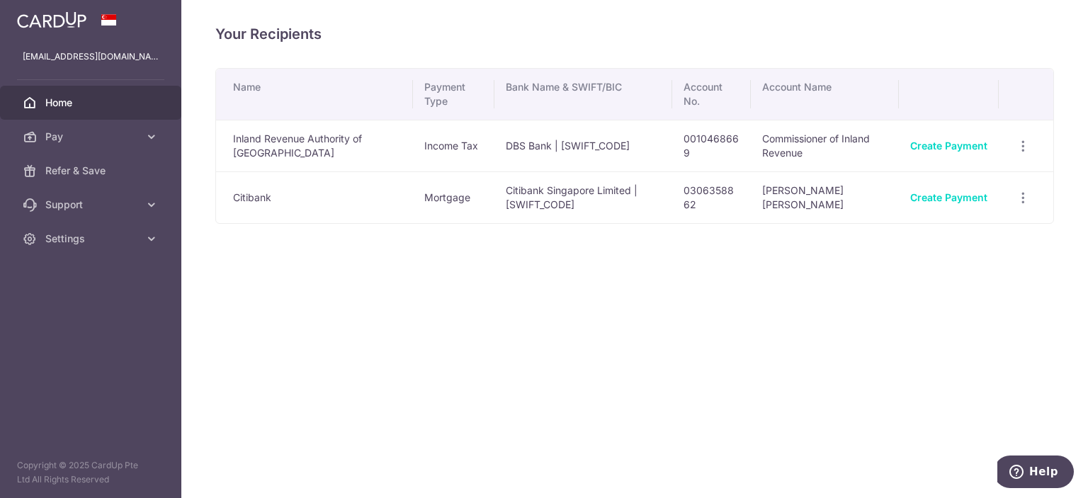
click at [88, 103] on span "Home" at bounding box center [92, 103] width 94 height 14
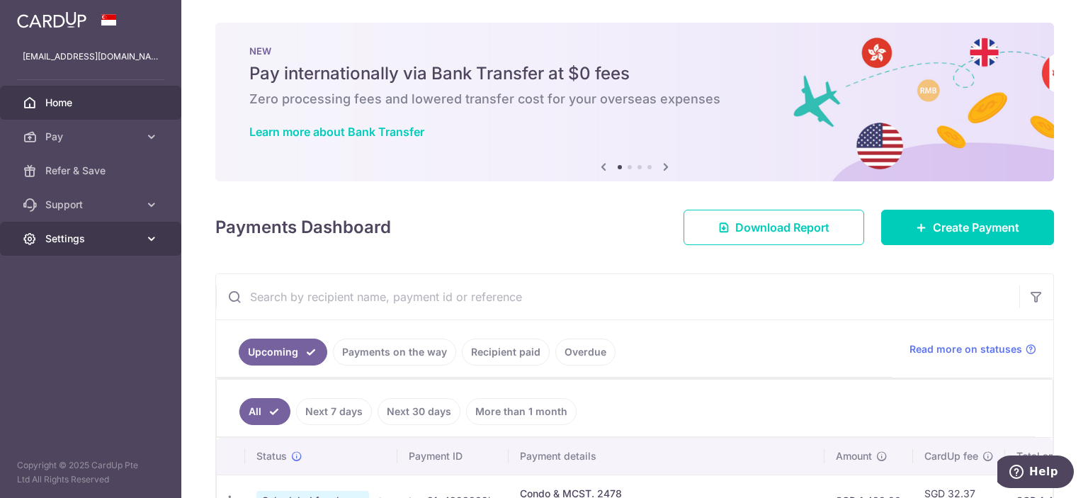
click at [146, 235] on icon at bounding box center [152, 239] width 14 height 14
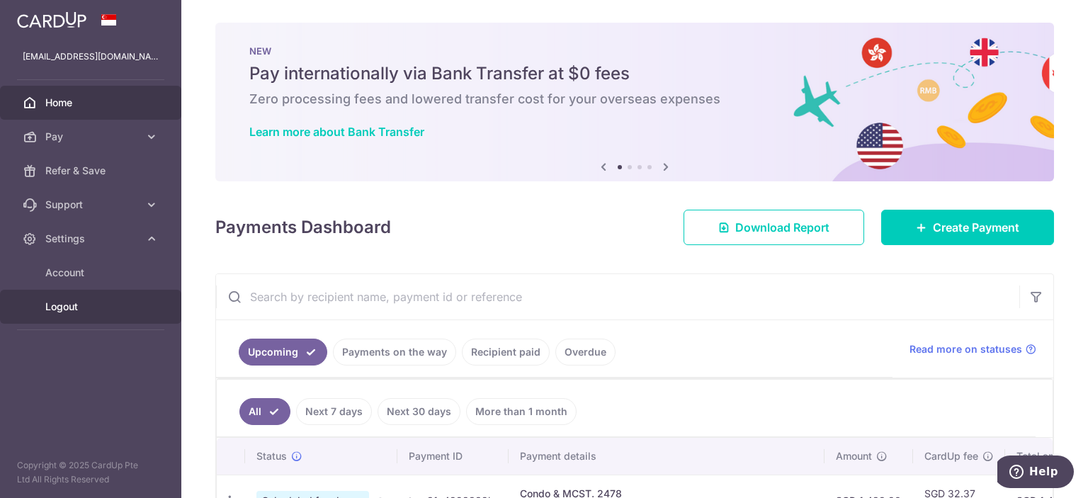
click at [48, 305] on span "Logout" at bounding box center [92, 307] width 94 height 14
